Goal: Find specific page/section: Find specific page/section

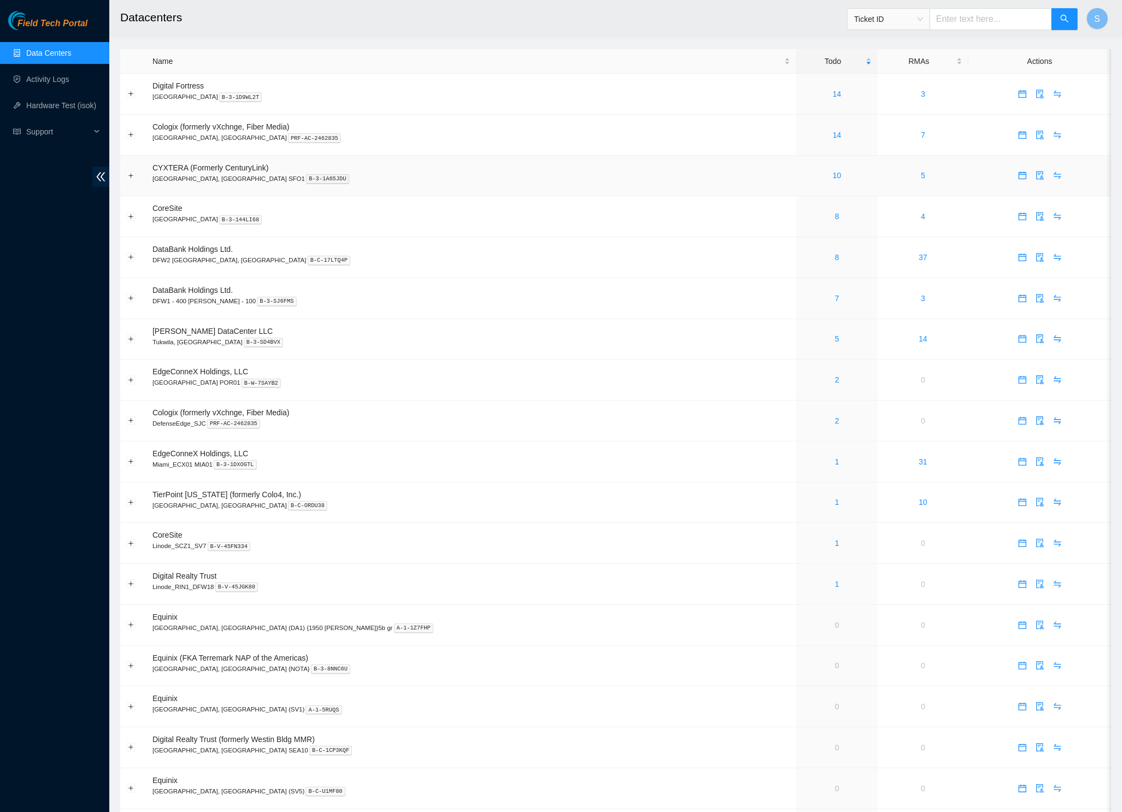
click at [558, 158] on td "CYXTERA (Formerly CenturyLink) Santa Clara, CA SFO1 B-3-1A65JDU" at bounding box center [471, 176] width 650 height 41
click at [918, 20] on span "Ticket ID" at bounding box center [888, 19] width 69 height 16
click at [897, 68] on div "Rack Number" at bounding box center [885, 75] width 83 height 17
click at [1005, 22] on input "text" at bounding box center [990, 19] width 122 height 22
paste input "912-5"
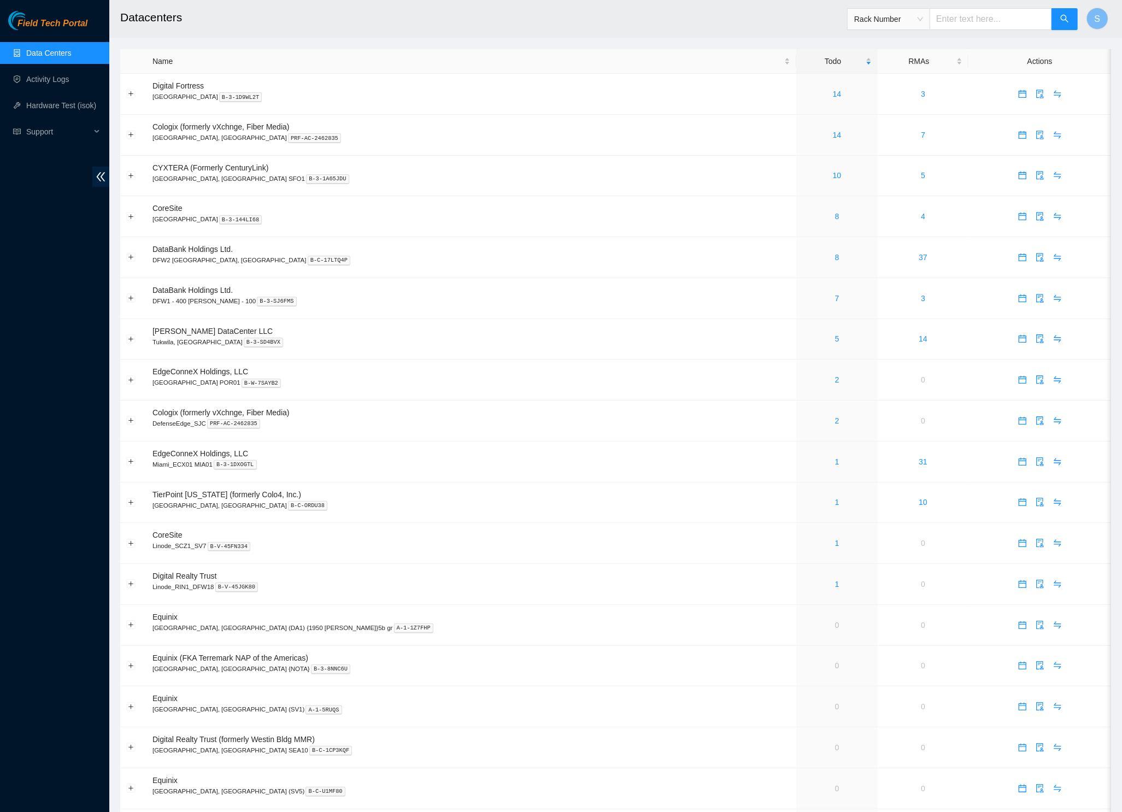
type input "912-5"
click at [1063, 24] on span "search" at bounding box center [1064, 19] width 9 height 10
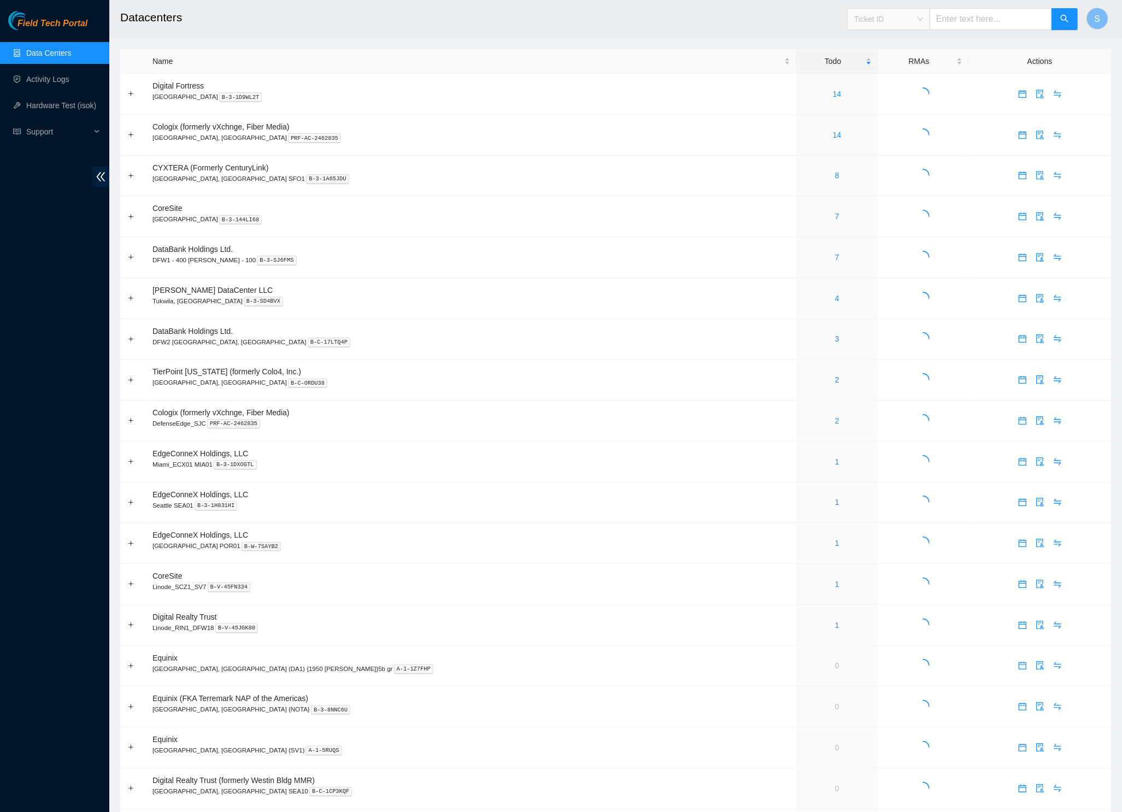
click at [919, 24] on span "Ticket ID" at bounding box center [888, 19] width 69 height 16
click at [908, 68] on div "Rack Number" at bounding box center [885, 75] width 83 height 17
click at [993, 21] on input "text" at bounding box center [990, 19] width 122 height 22
paste input "912-5"
type input "912-5"
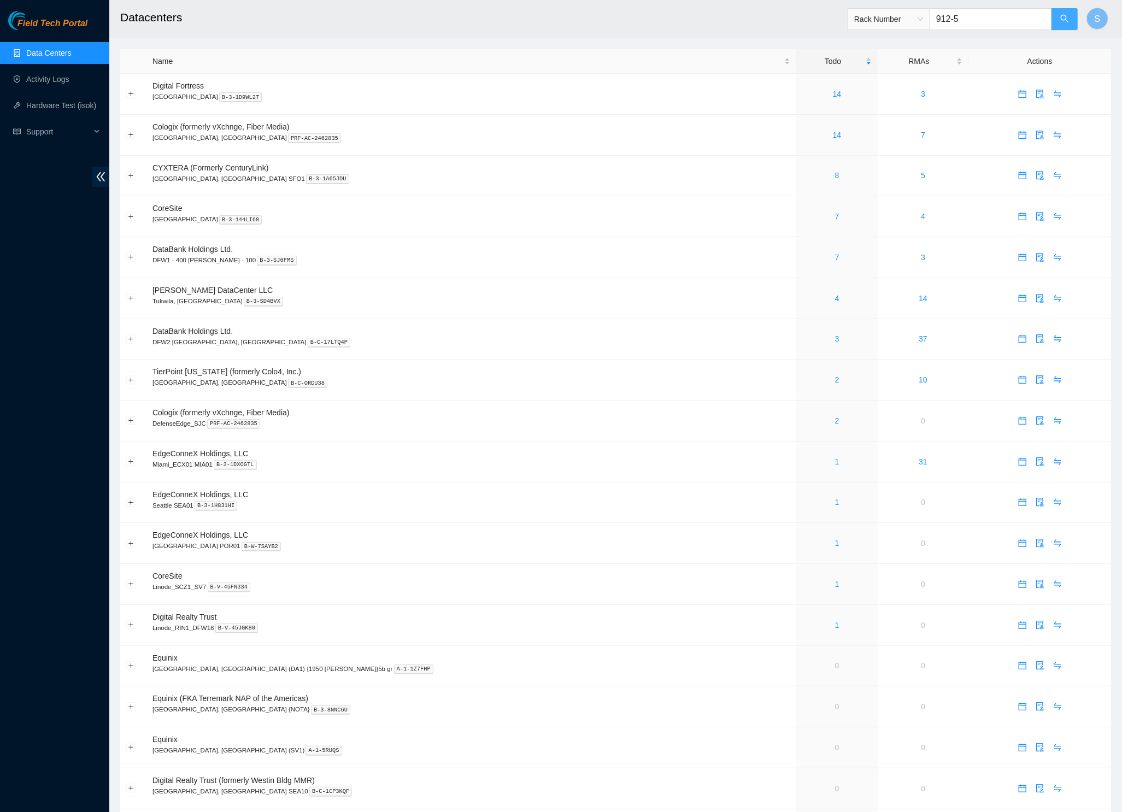
click at [1069, 20] on button "button" at bounding box center [1064, 19] width 26 height 22
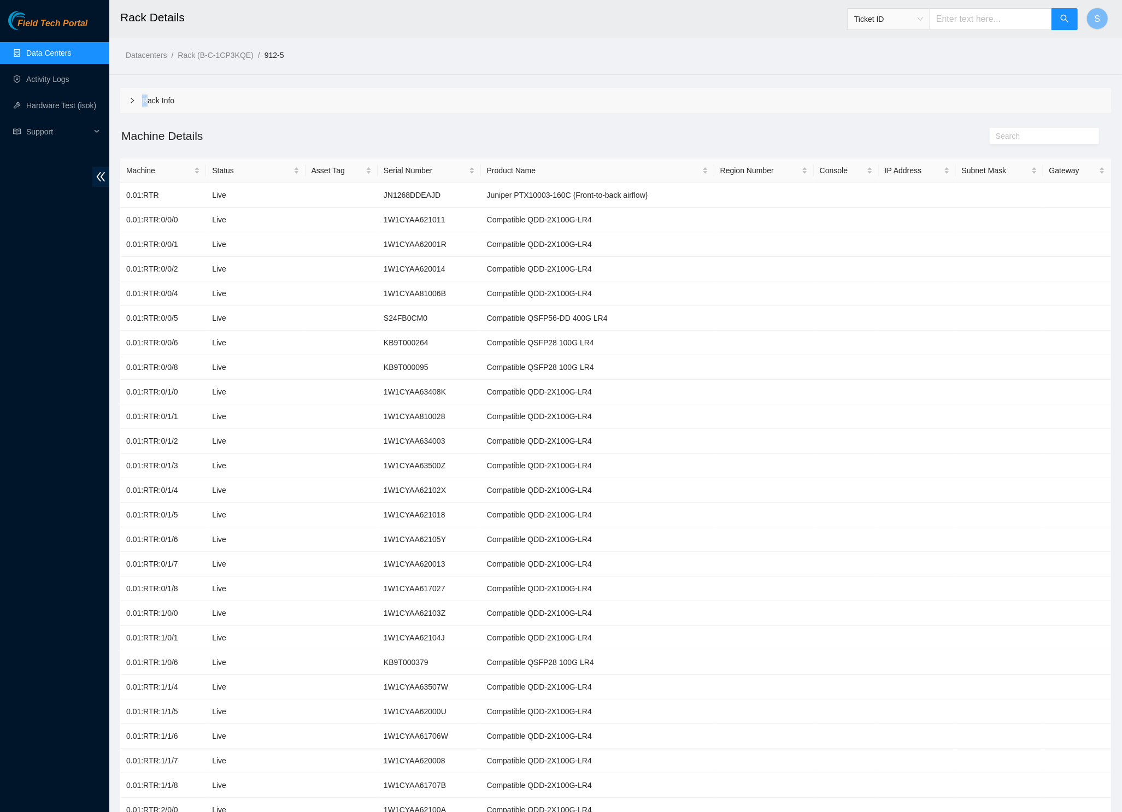
click at [146, 97] on div "Rack Info" at bounding box center [615, 100] width 991 height 25
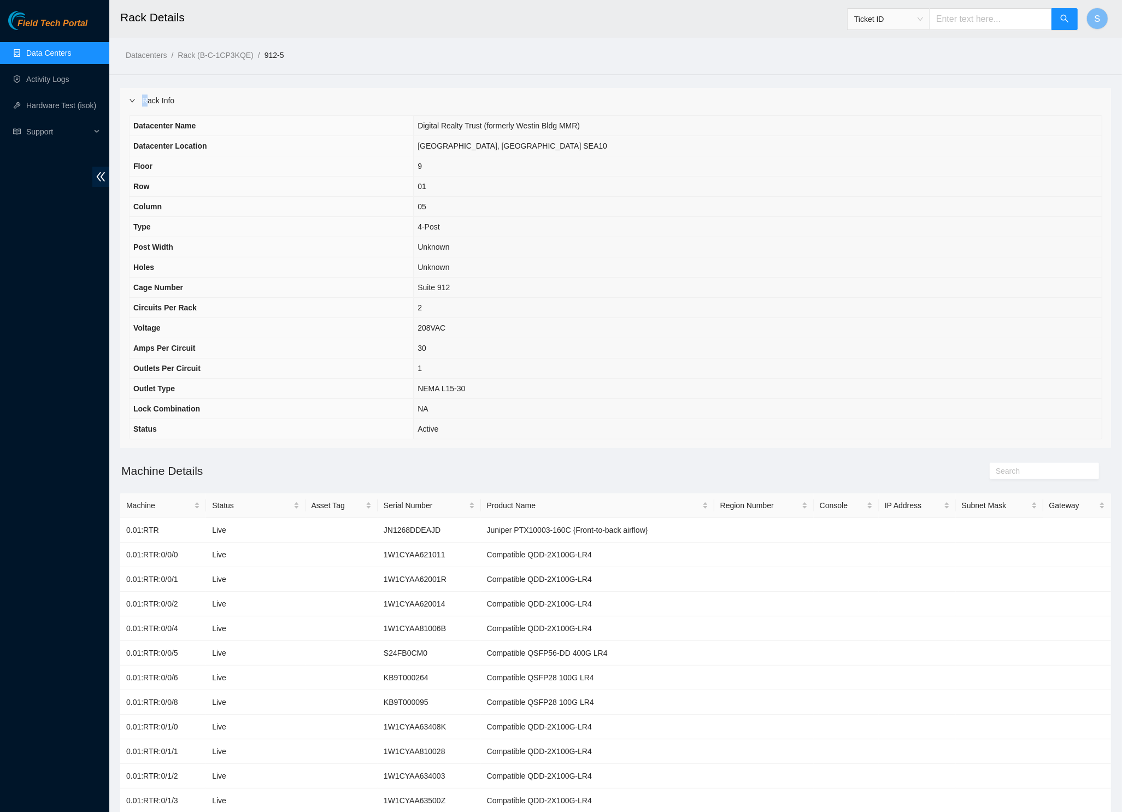
click at [67, 25] on span "Field Tech Portal" at bounding box center [52, 24] width 70 height 10
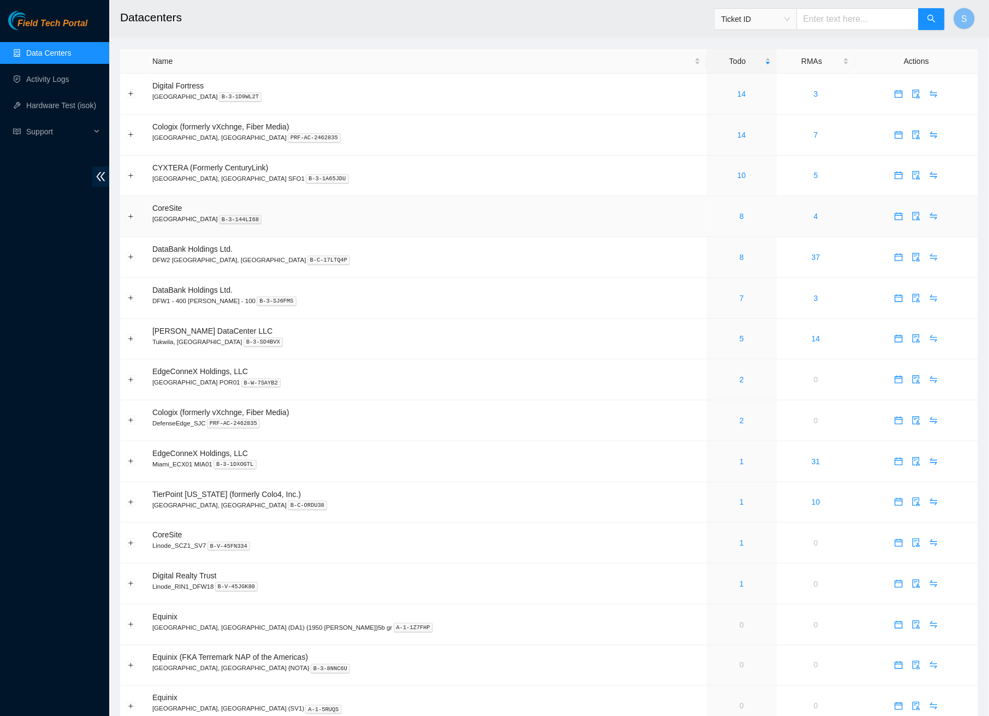
click at [411, 223] on td "CoreSite Santa Clara, CA SV4 B-3-144LI68" at bounding box center [426, 216] width 561 height 41
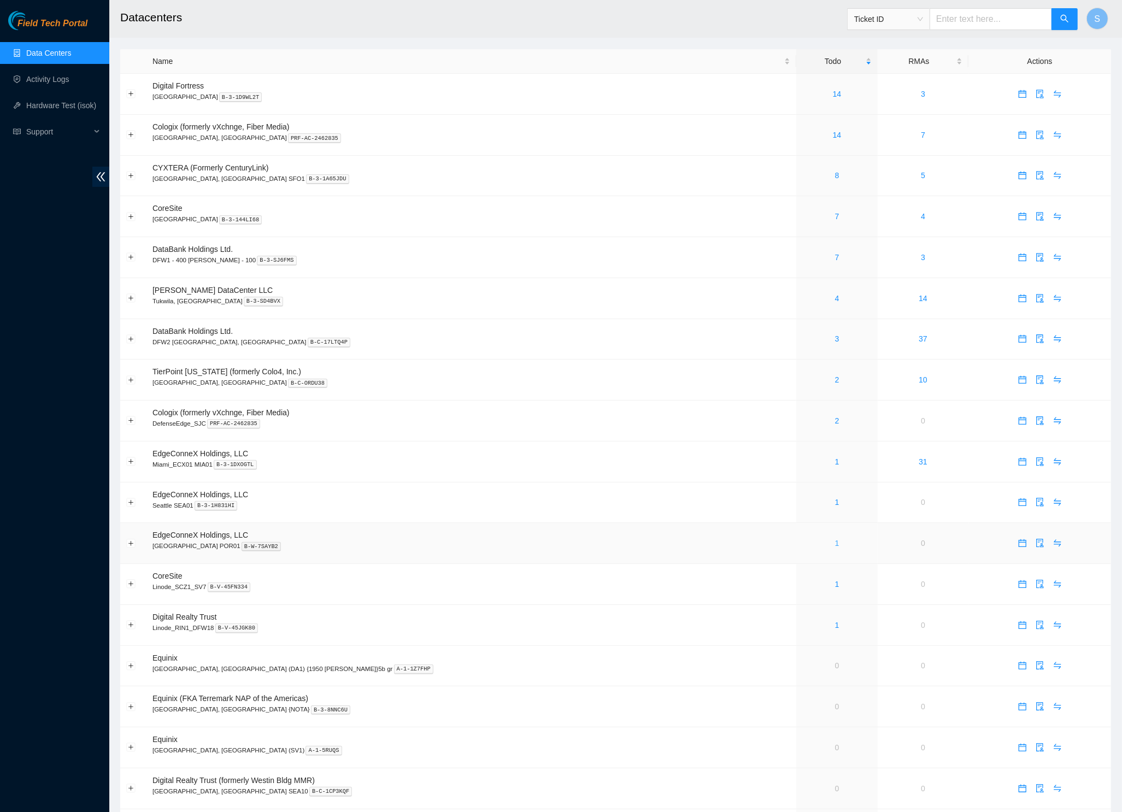
click at [835, 544] on link "1" at bounding box center [837, 543] width 4 height 9
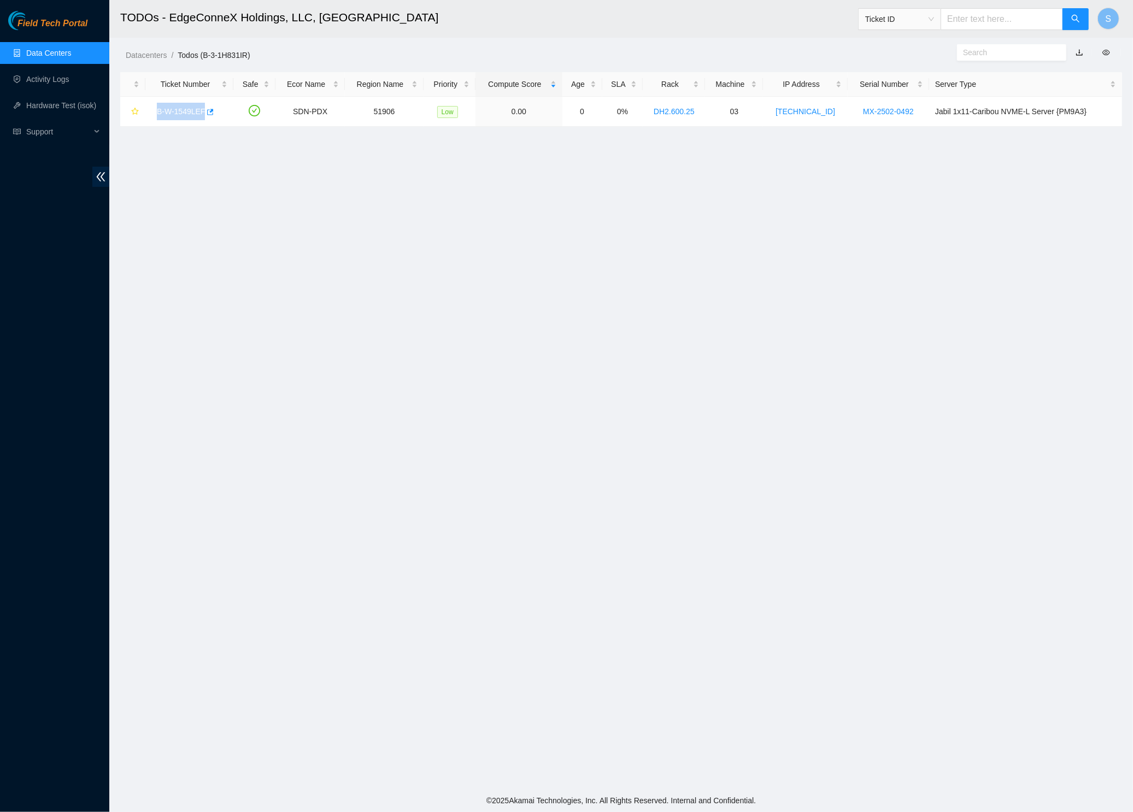
click at [72, 26] on span "Field Tech Portal" at bounding box center [52, 24] width 70 height 10
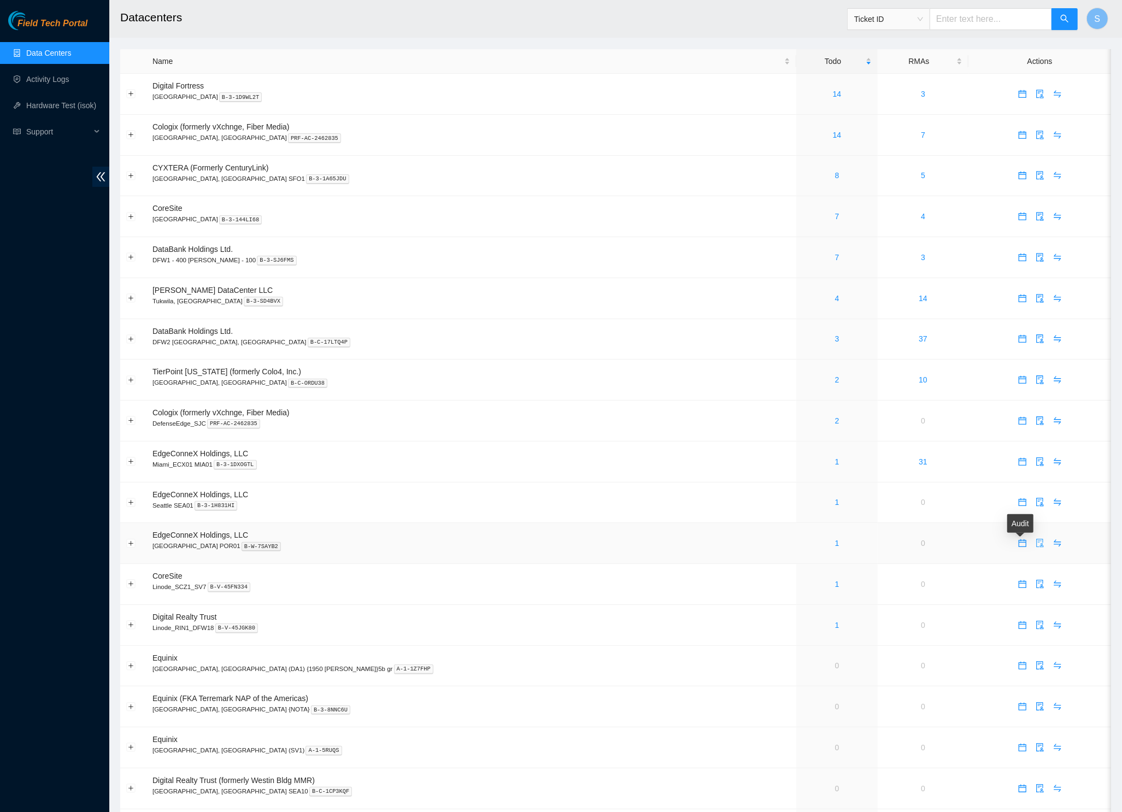
click at [1035, 546] on icon "audit" at bounding box center [1039, 543] width 9 height 9
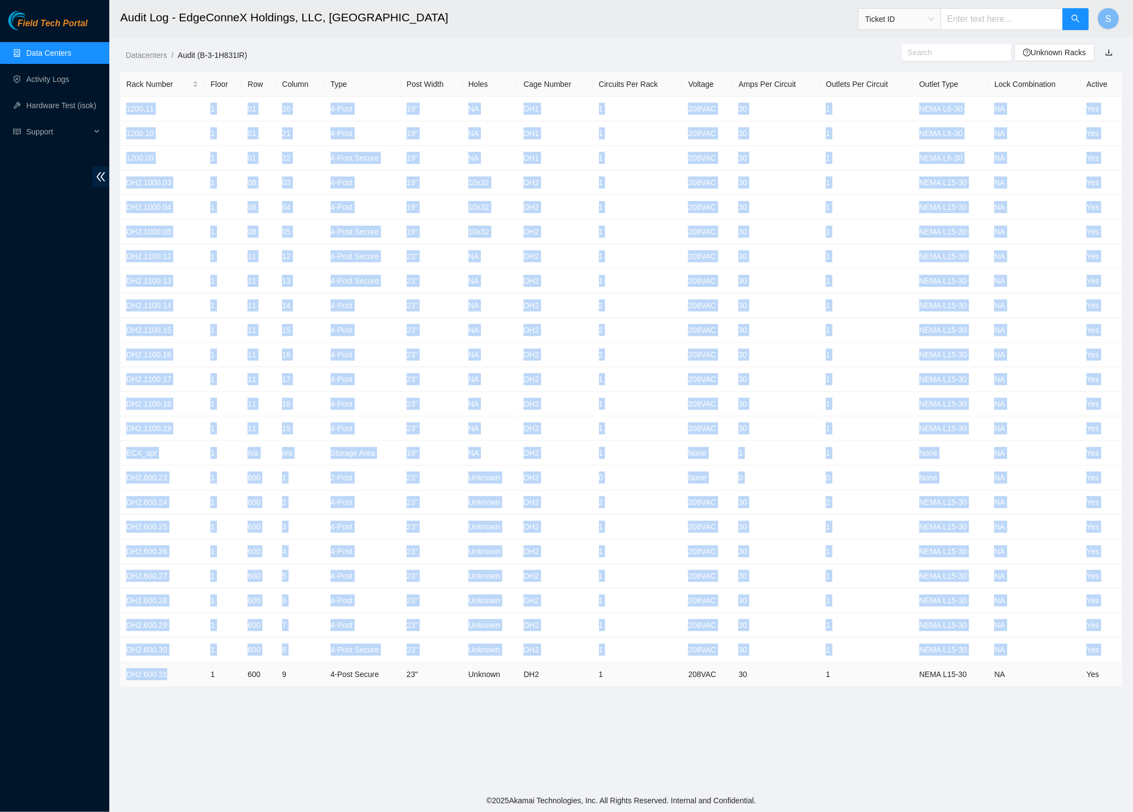
drag, startPoint x: 126, startPoint y: 102, endPoint x: 158, endPoint y: 676, distance: 575.2
click at [158, 676] on tbody "1200.11 1 01 20 4-Post 19" NA DH1 1 208VAC 30 1 NEMA L6-30 NA Yes 1200.10 1 01 …" at bounding box center [621, 392] width 1002 height 590
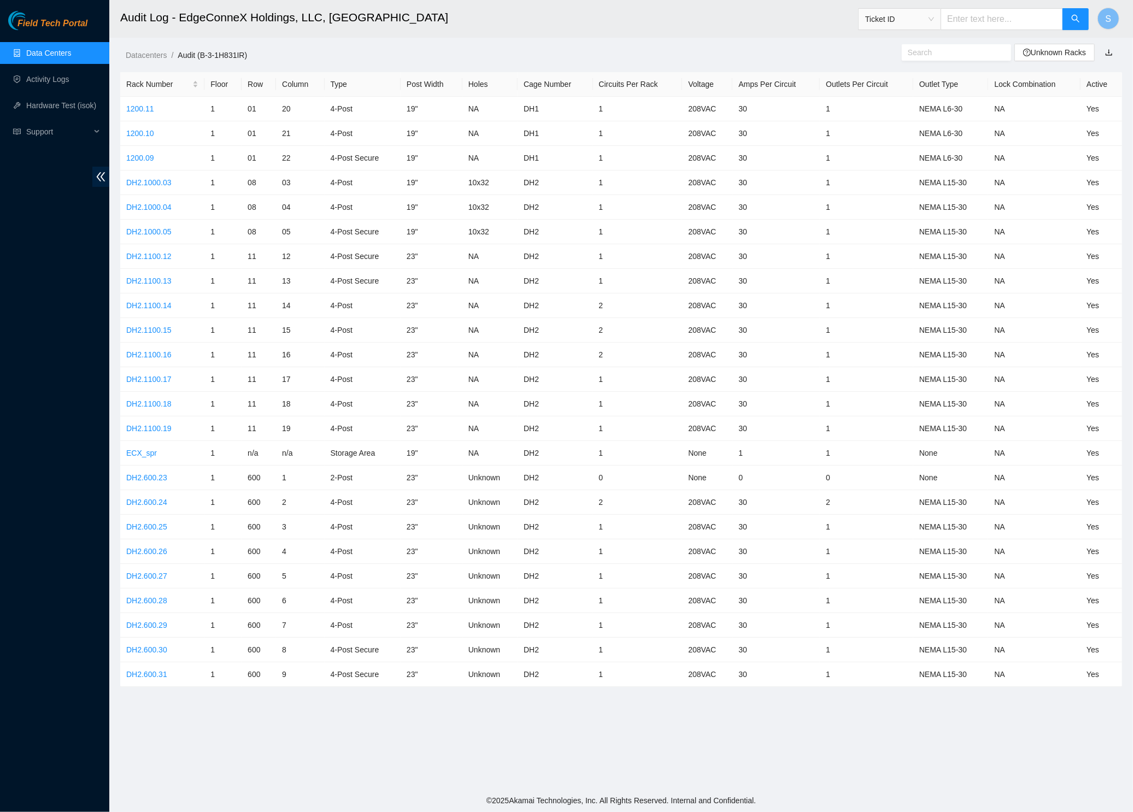
click at [222, 705] on main "Audit Log - EdgeConneX Holdings, LLC, [GEOGRAPHIC_DATA] Ticket ID S Datacenters…" at bounding box center [620, 394] width 1023 height 789
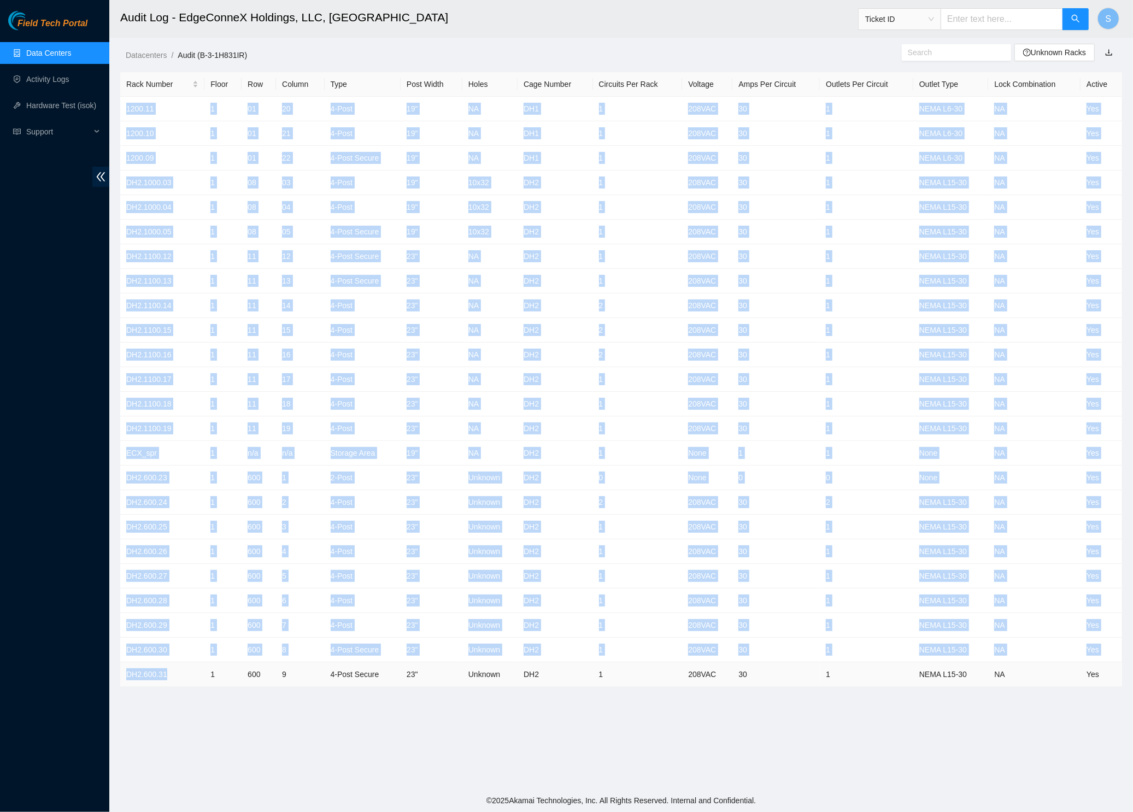
drag, startPoint x: 127, startPoint y: 103, endPoint x: 184, endPoint y: 673, distance: 573.2
click at [184, 673] on tbody "1200.11 1 01 20 4-Post 19" NA DH1 1 208VAC 30 1 NEMA L6-30 NA Yes 1200.10 1 01 …" at bounding box center [621, 392] width 1002 height 590
copy tbody "1200.11 1 01 20 4-Post 19" NA DH1 1 208VAC 30 1 NEMA L6-30 NA Yes 1200.10 1 01 …"
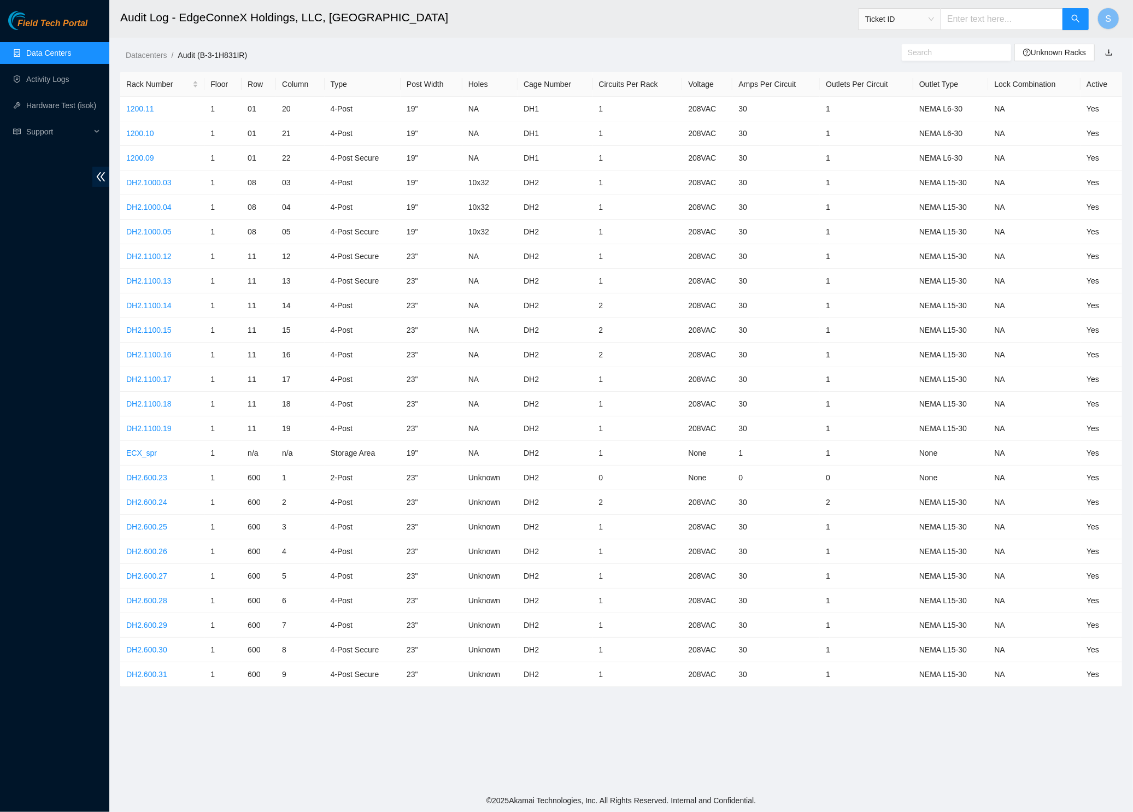
click at [606, 35] on header "Audit Log - EdgeConneX Holdings, LLC, [GEOGRAPHIC_DATA] Ticket ID S" at bounding box center [675, 19] width 1133 height 38
click at [503, 31] on h2 "Audit Log - EdgeConneX Holdings, LLC, [GEOGRAPHIC_DATA]" at bounding box center [508, 17] width 777 height 35
